Goal: Check status: Check status

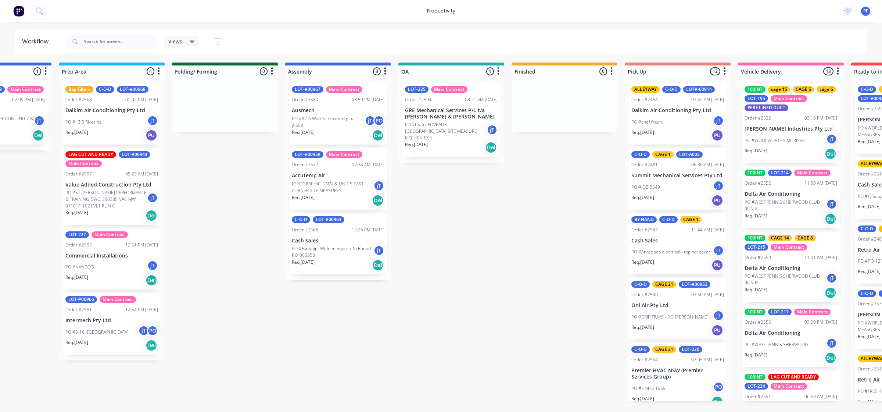
scroll to position [482, 0]
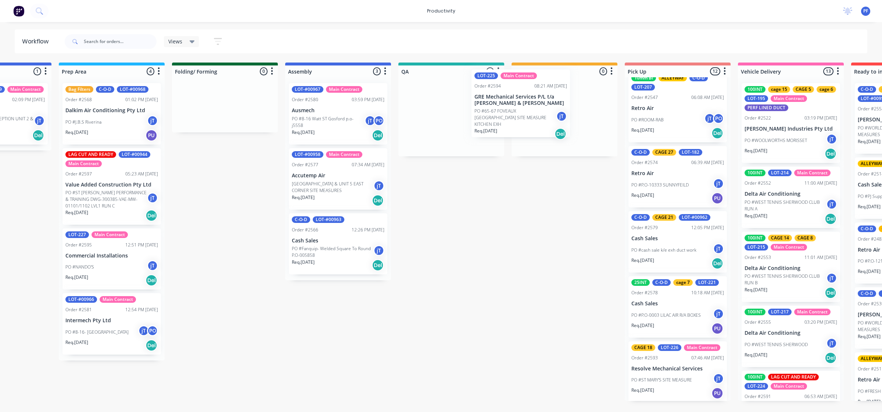
drag, startPoint x: 440, startPoint y: 125, endPoint x: 541, endPoint y: 103, distance: 103.8
click at [541, 103] on div "Submitted 41 Main Contract Order #122 09:03 AM 29/07/24 Precision Air Condition…" at bounding box center [417, 232] width 1439 height 338
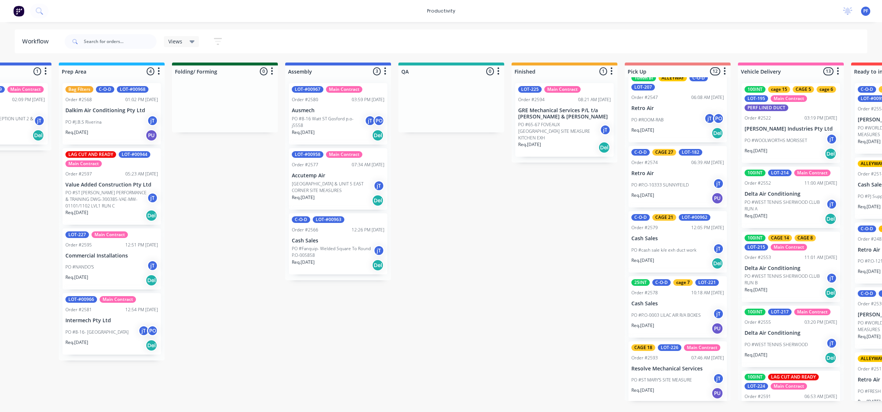
click at [545, 116] on p "GRE Mechanical Services P/L t/a [PERSON_NAME] & [PERSON_NAME]" at bounding box center [564, 113] width 93 height 13
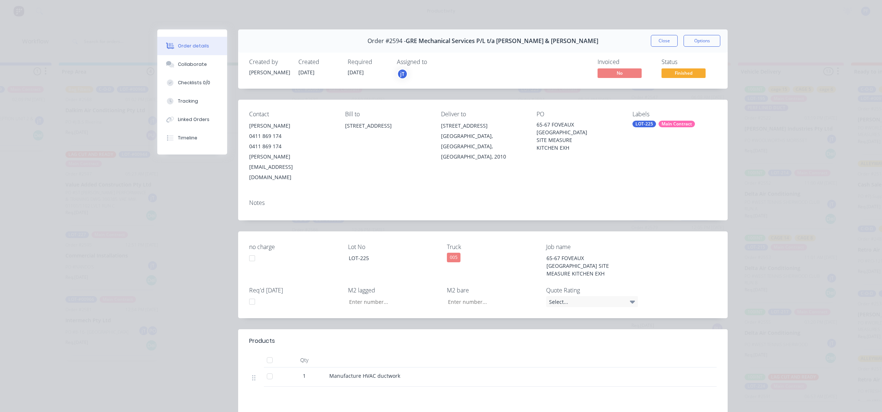
click at [648, 122] on div "LOT-225" at bounding box center [645, 124] width 24 height 7
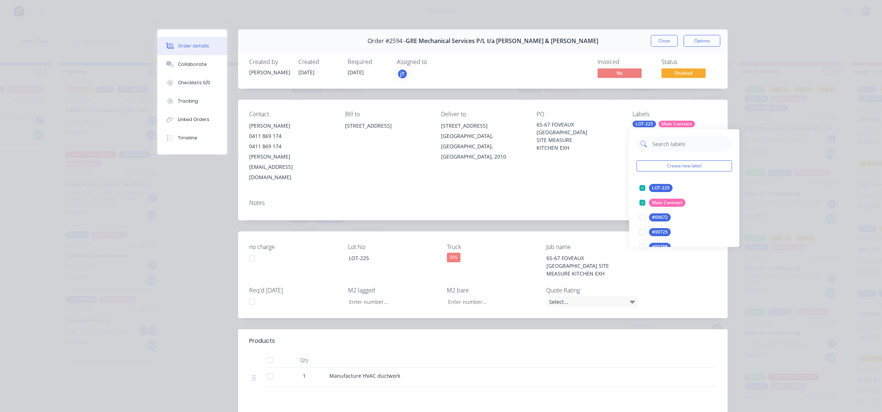
click at [712, 148] on input "text" at bounding box center [690, 143] width 77 height 15
click at [642, 187] on div at bounding box center [642, 188] width 15 height 15
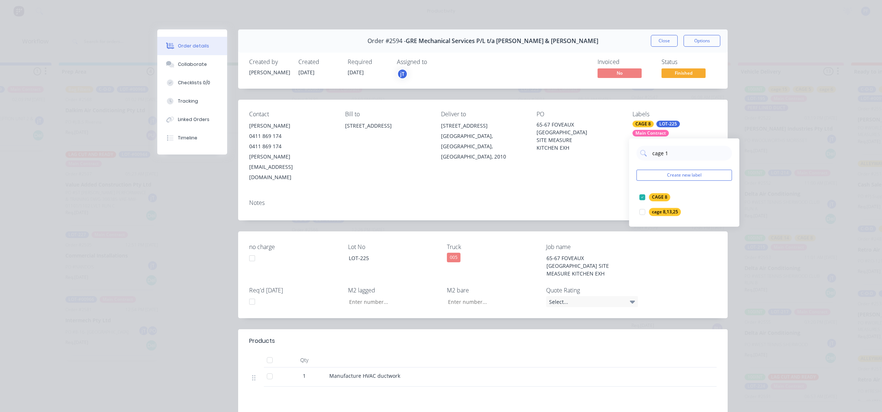
type input "cage 16"
drag, startPoint x: 646, startPoint y: 195, endPoint x: 617, endPoint y: 188, distance: 30.4
click at [646, 196] on div at bounding box center [642, 197] width 15 height 15
drag, startPoint x: 626, startPoint y: 176, endPoint x: 687, endPoint y: 74, distance: 118.7
click at [627, 193] on div "Notes" at bounding box center [483, 206] width 490 height 27
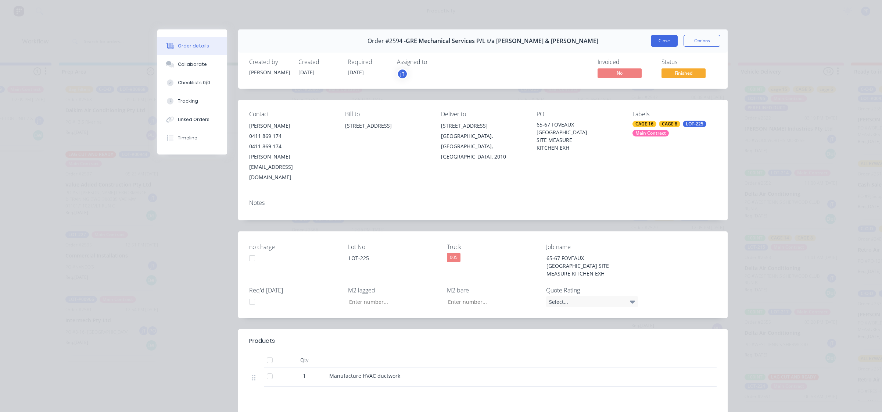
click at [666, 37] on button "Close" at bounding box center [664, 41] width 27 height 12
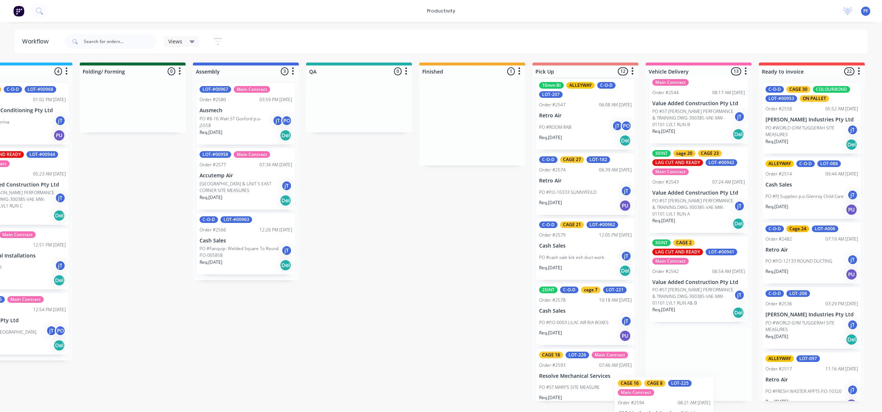
scroll to position [776, 0]
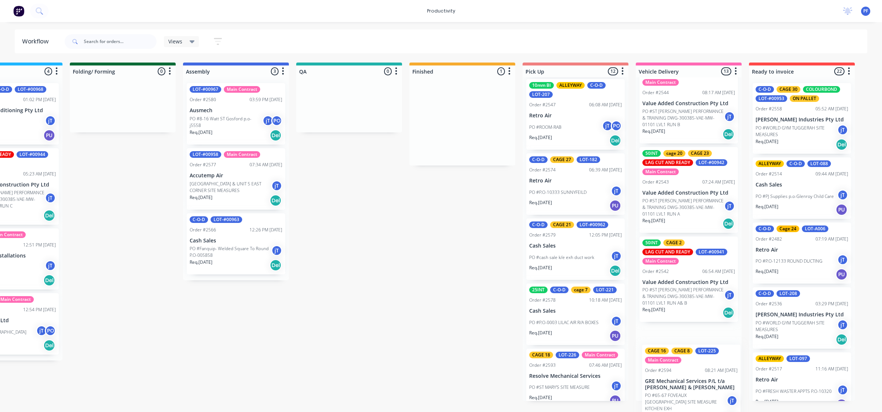
drag, startPoint x: 594, startPoint y: 135, endPoint x: 687, endPoint y: 388, distance: 269.1
click at [688, 388] on div "Submitted 41 Main Contract Order #122 09:03 AM 29/07/24 Precision Air Condition…" at bounding box center [315, 232] width 1439 height 338
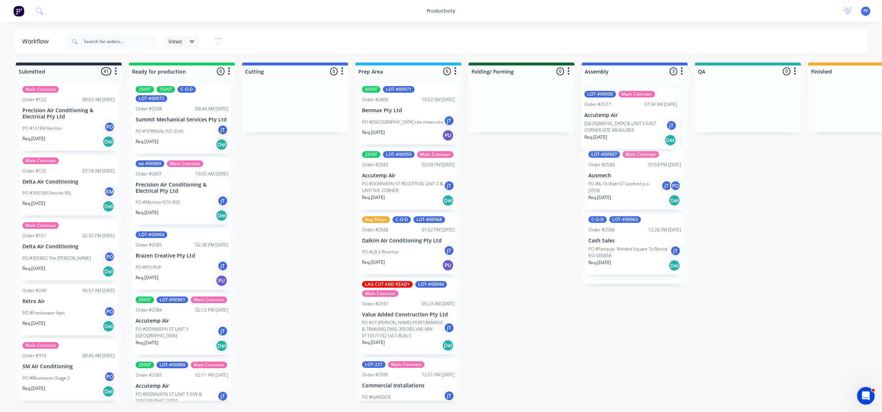
drag, startPoint x: 625, startPoint y: 193, endPoint x: 621, endPoint y: 127, distance: 66.3
click at [626, 126] on div "LOT-#00967 Main Contract Order #2580 03:59 PM 14/08/25 Ausmech PO #8-16 Watt ST…" at bounding box center [635, 180] width 106 height 207
